Goal: Navigation & Orientation: Find specific page/section

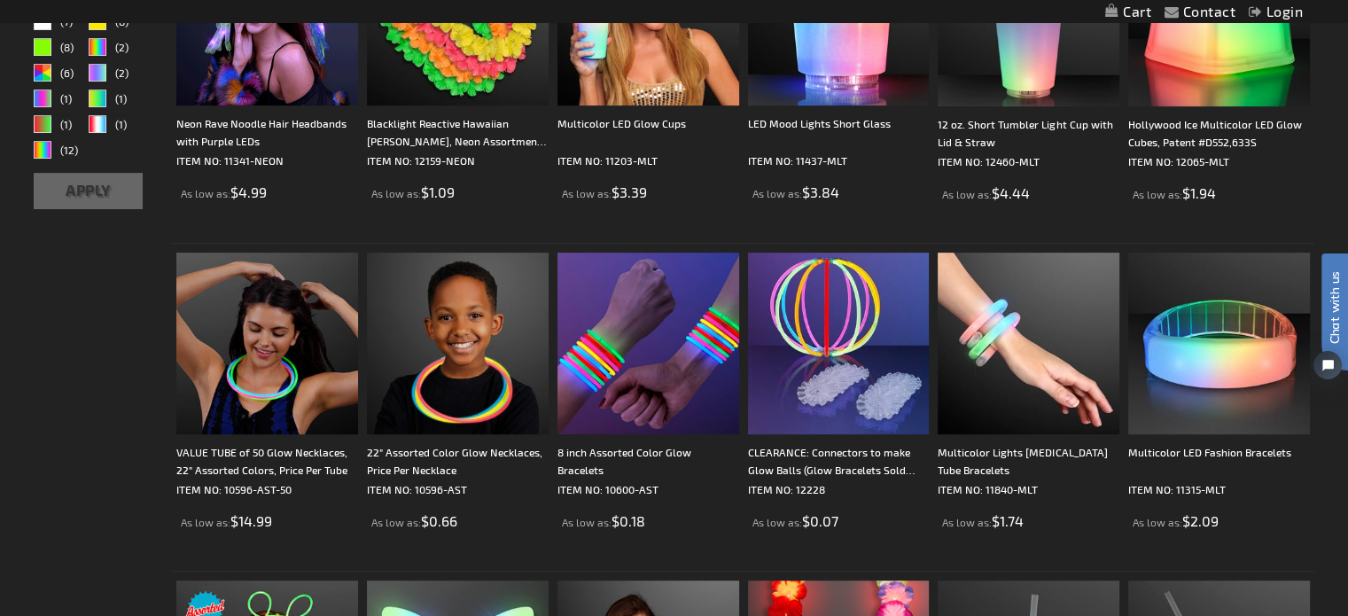
scroll to position [626, 0]
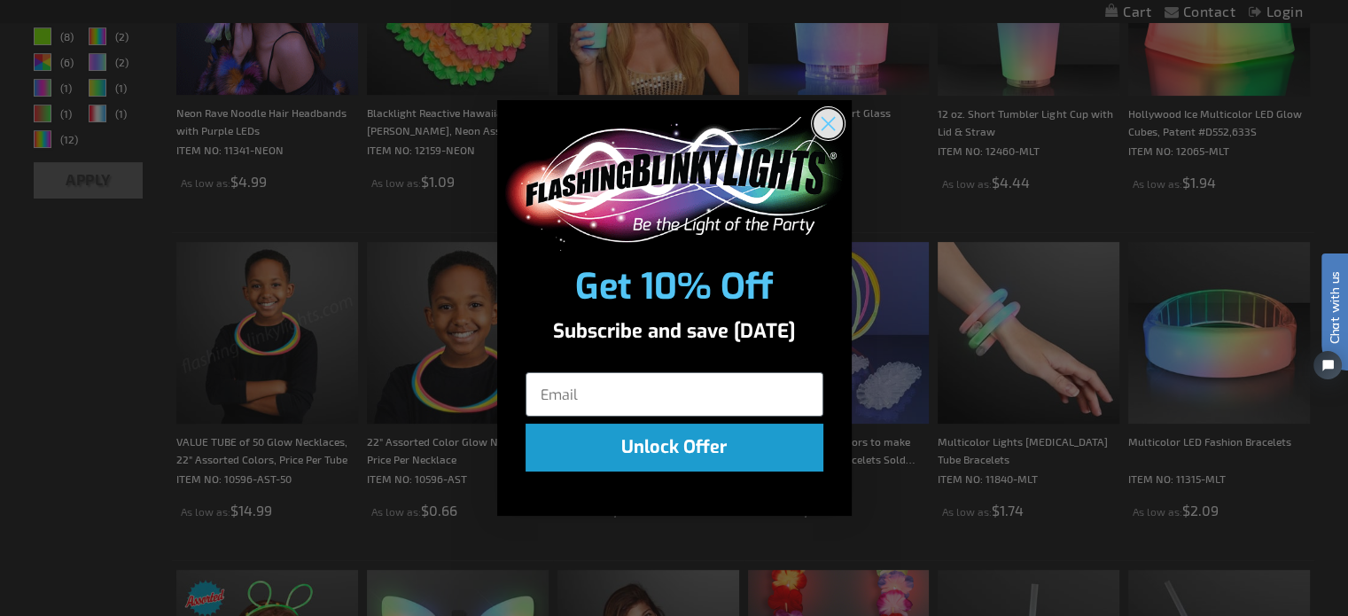
click at [829, 121] on icon "Close dialog" at bounding box center [827, 124] width 12 height 12
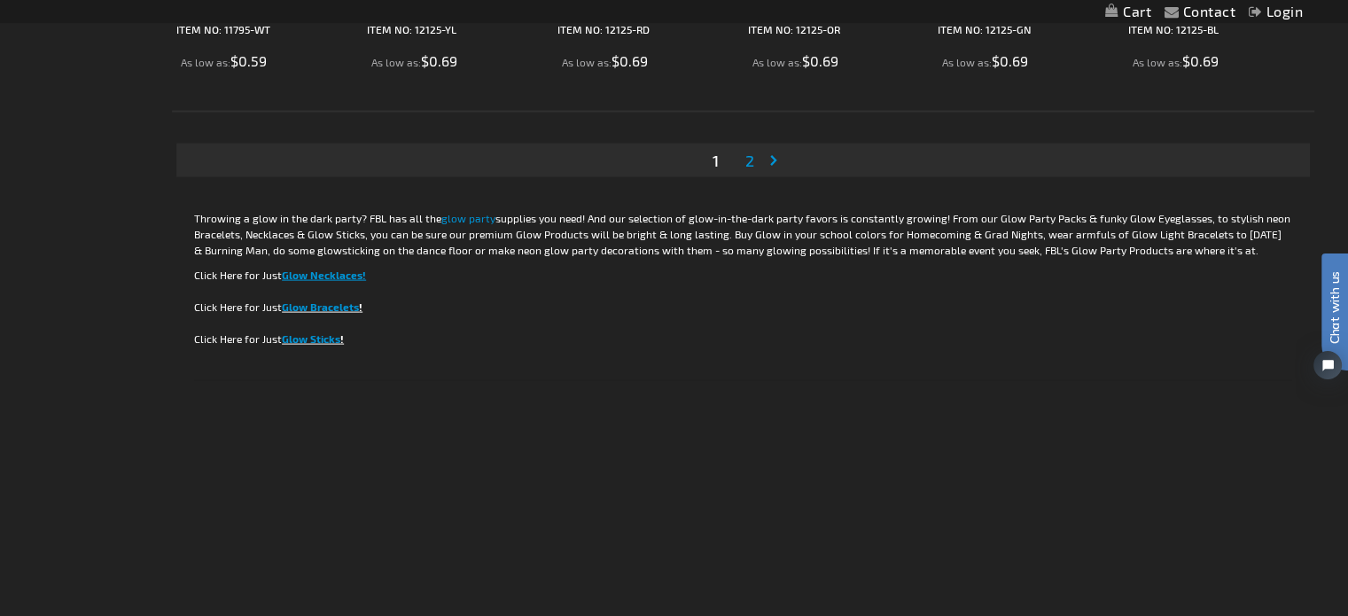
scroll to position [3715, 0]
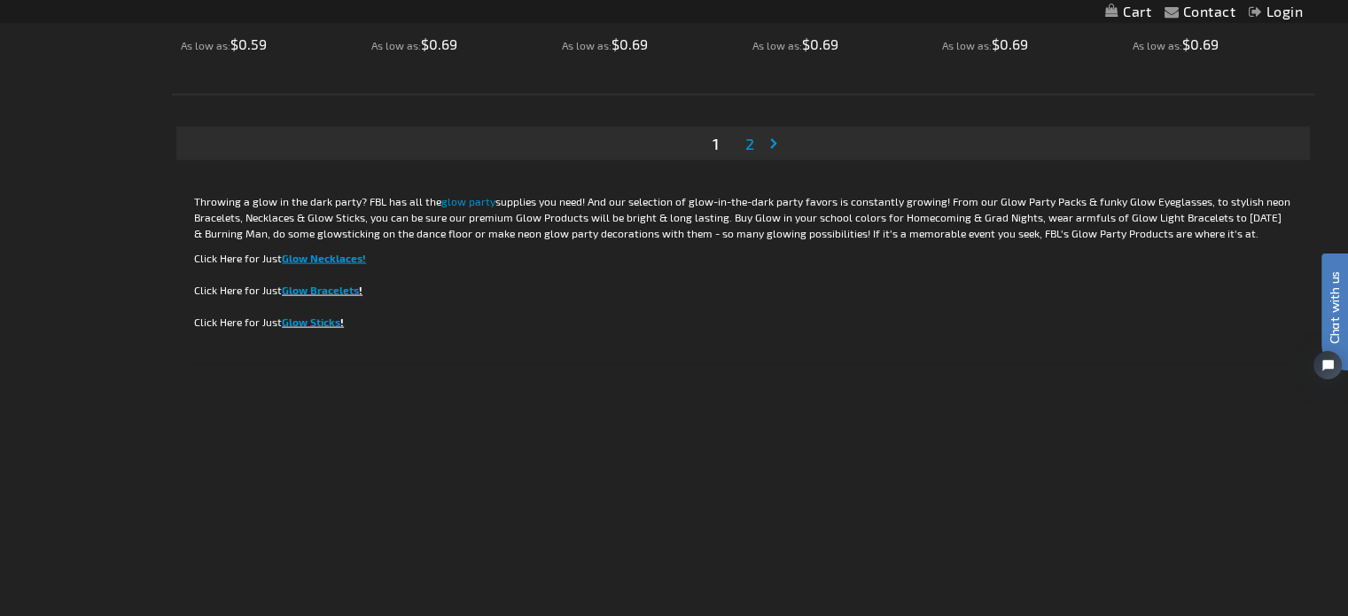
click at [749, 137] on span "2" at bounding box center [749, 143] width 9 height 19
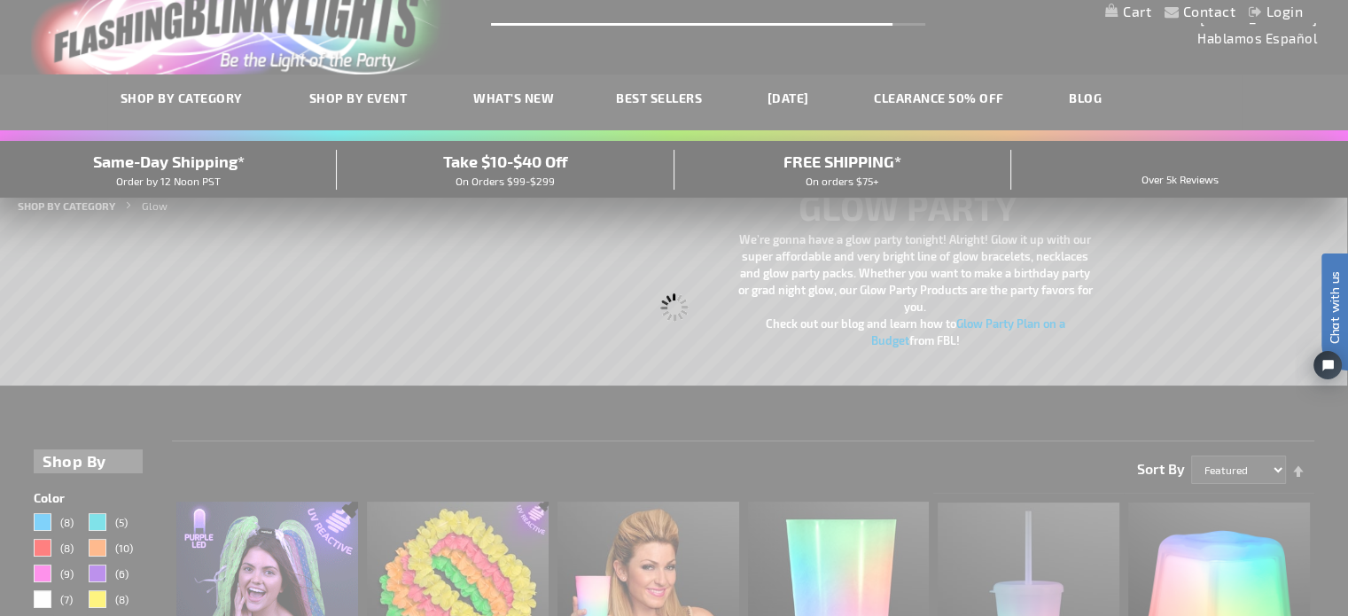
scroll to position [0, 0]
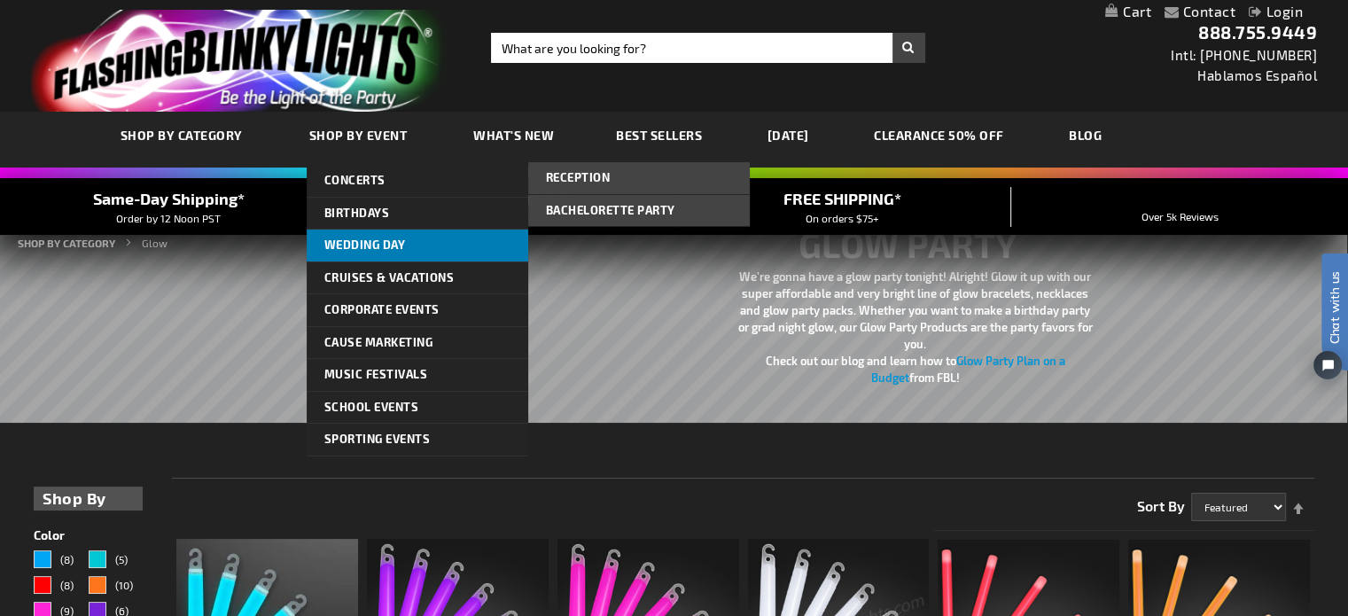
click at [393, 241] on span "Wedding Day" at bounding box center [365, 244] width 82 height 14
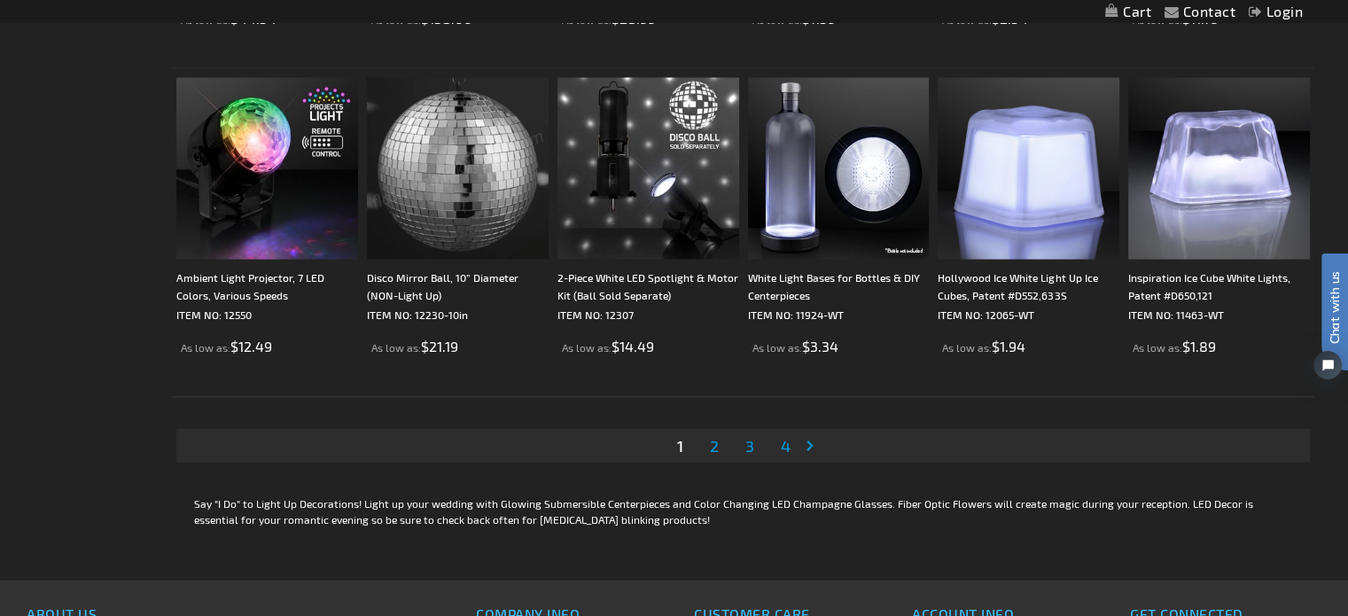
scroll to position [3568, 0]
